Goal: Complete application form

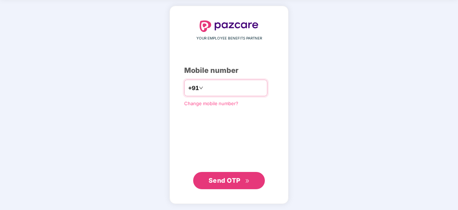
type input "**********"
click at [236, 181] on span "Send OTP" at bounding box center [225, 180] width 32 height 8
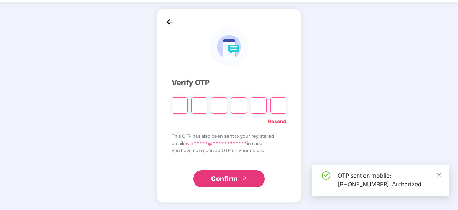
scroll to position [24, 0]
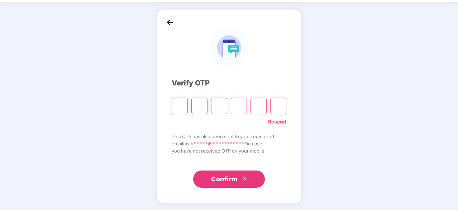
type input "*"
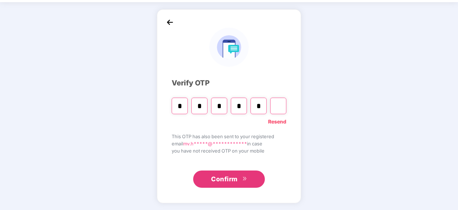
type input "*"
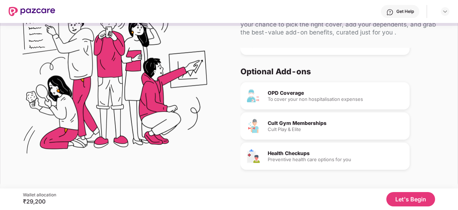
scroll to position [67, 0]
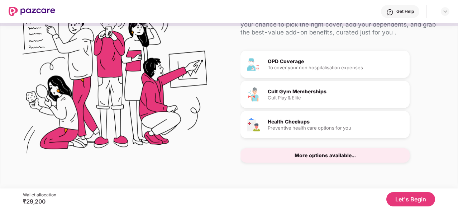
click at [403, 196] on button "Let's Begin" at bounding box center [410, 199] width 49 height 14
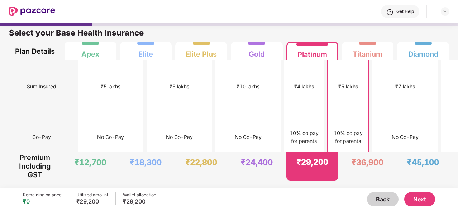
scroll to position [0, 0]
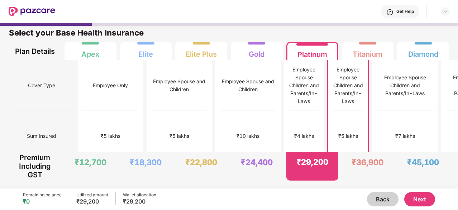
click at [422, 198] on button "Next" at bounding box center [419, 199] width 31 height 14
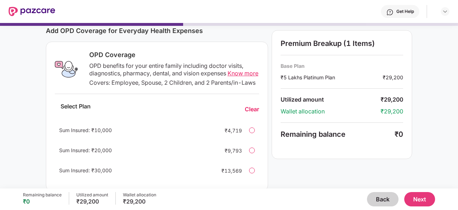
scroll to position [108, 0]
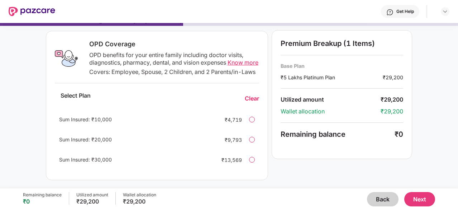
click at [254, 122] on div at bounding box center [252, 119] width 6 height 6
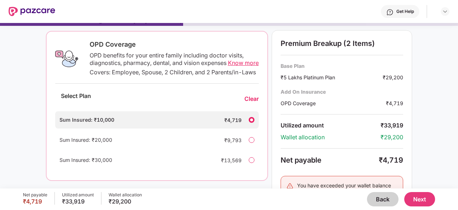
click at [254, 128] on div "Sum Insured: ₹10,000 ₹4,719" at bounding box center [157, 119] width 204 height 17
click at [253, 103] on div "Clear" at bounding box center [251, 99] width 14 height 8
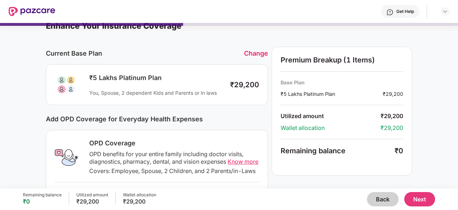
scroll to position [0, 0]
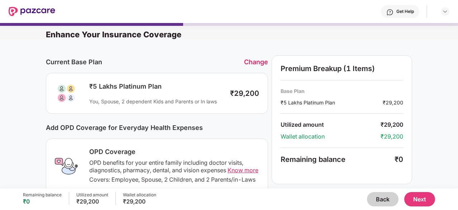
click at [425, 197] on button "Next" at bounding box center [419, 199] width 31 height 14
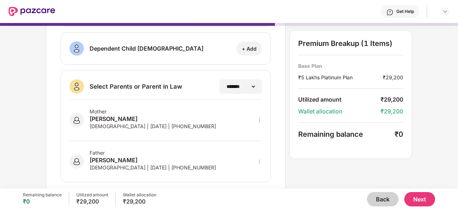
scroll to position [161, 0]
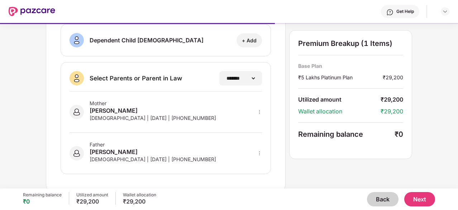
click at [419, 196] on button "Next" at bounding box center [419, 199] width 31 height 14
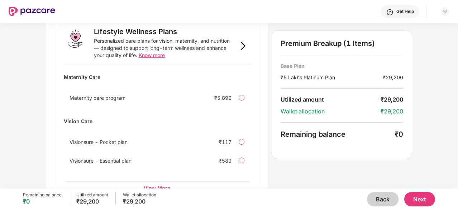
scroll to position [509, 0]
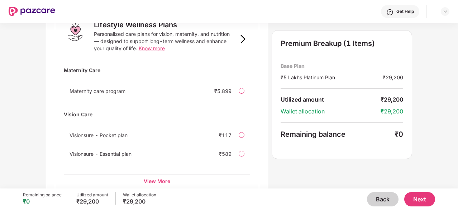
click at [419, 200] on button "Next" at bounding box center [419, 199] width 31 height 14
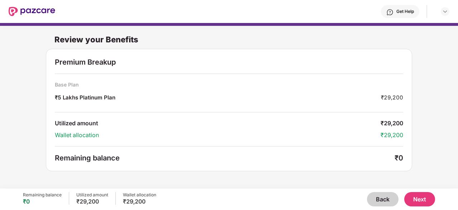
click at [419, 200] on button "Next" at bounding box center [419, 199] width 31 height 14
